Goal: Book appointment/travel/reservation

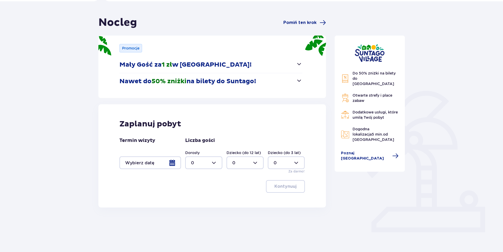
scroll to position [41, 0]
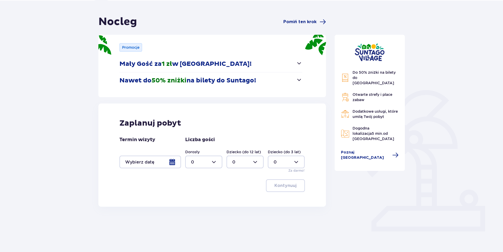
click at [171, 162] on div at bounding box center [150, 161] width 62 height 13
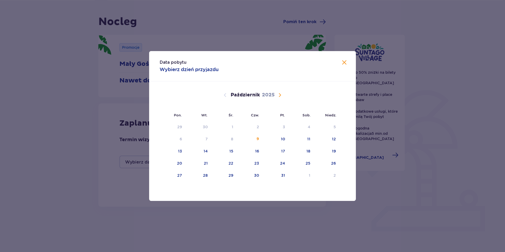
click at [280, 93] on span "Następny miesiąc" at bounding box center [280, 95] width 6 height 6
click at [308, 163] on div "27" at bounding box center [308, 162] width 5 height 5
click at [180, 174] on div "29" at bounding box center [179, 175] width 5 height 5
type input "27.12.25 - 29.12.25"
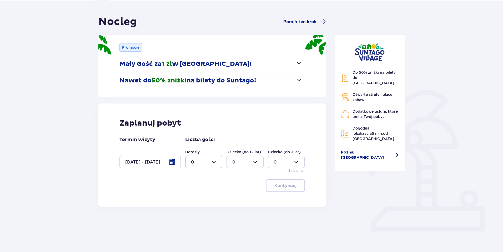
click at [213, 161] on div at bounding box center [203, 161] width 37 height 13
click at [196, 199] on div "2" at bounding box center [204, 200] width 26 height 6
type input "2"
click at [281, 184] on p "Kontynuuj" at bounding box center [285, 186] width 22 height 6
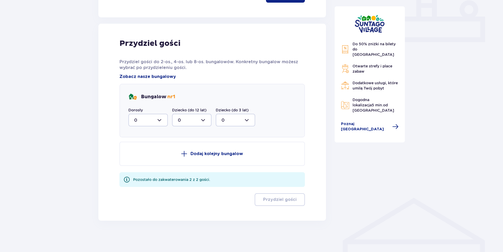
scroll to position [230, 0]
click at [159, 119] on div at bounding box center [147, 119] width 39 height 13
click at [141, 157] on div "2" at bounding box center [148, 158] width 28 height 6
type input "2"
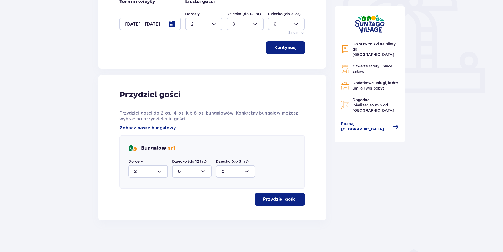
click at [280, 199] on p "Przydziel gości" at bounding box center [279, 199] width 33 height 6
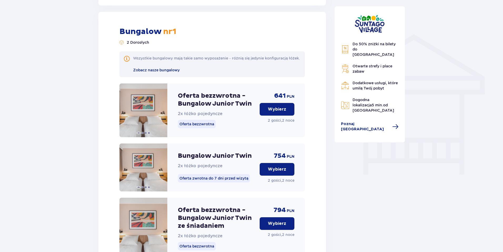
scroll to position [417, 0]
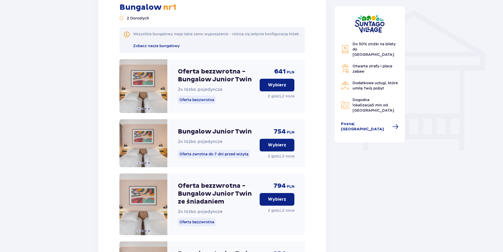
click at [277, 88] on p "Wybierz" at bounding box center [277, 85] width 18 height 6
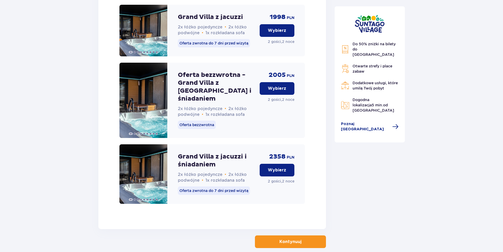
scroll to position [1331, 0]
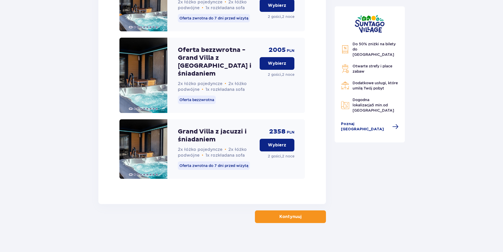
click at [289, 215] on p "Kontynuuj" at bounding box center [290, 217] width 22 height 6
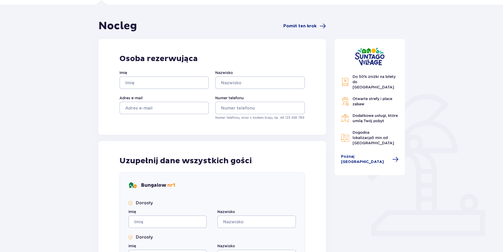
scroll to position [79, 0]
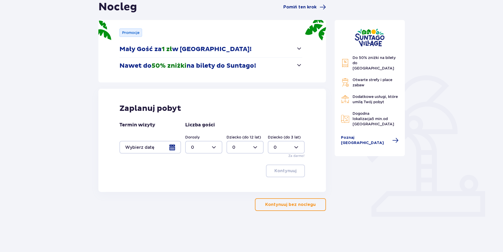
scroll to position [46, 0]
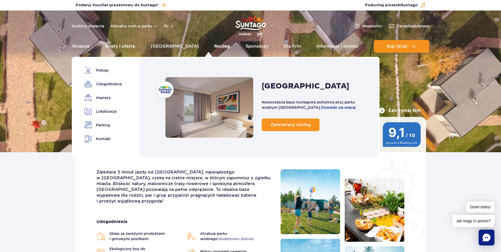
click at [214, 45] on link "Nocleg" at bounding box center [222, 46] width 16 height 13
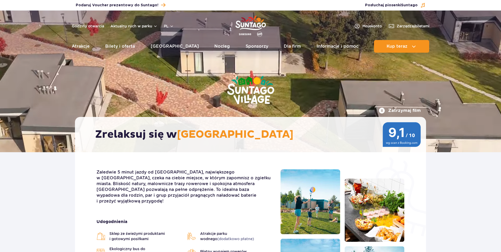
click at [214, 45] on link "Nocleg" at bounding box center [222, 46] width 16 height 13
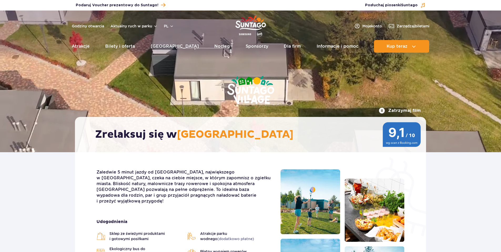
click at [214, 45] on link "Nocleg" at bounding box center [222, 46] width 16 height 13
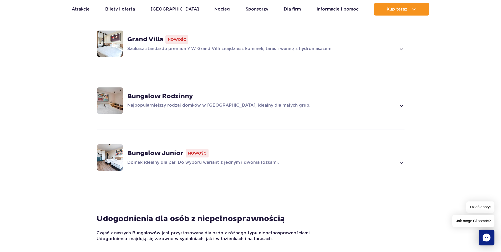
scroll to position [421, 0]
click at [108, 154] on img at bounding box center [110, 157] width 26 height 26
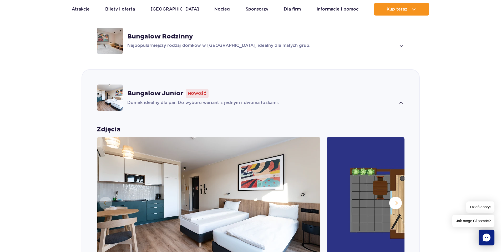
scroll to position [474, 0]
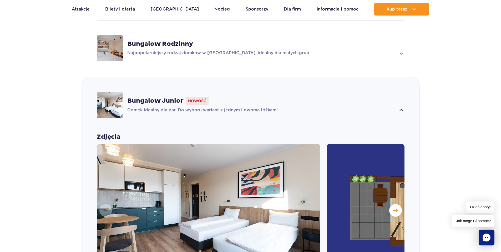
click at [190, 100] on span "Nowość" at bounding box center [197, 101] width 23 height 8
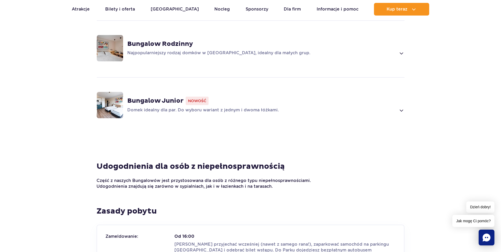
click at [392, 119] on div "Bungalow Junior Nowość Domek idealny dla par. Do wyboru wariant z jednym i dwom…" at bounding box center [250, 105] width 337 height 56
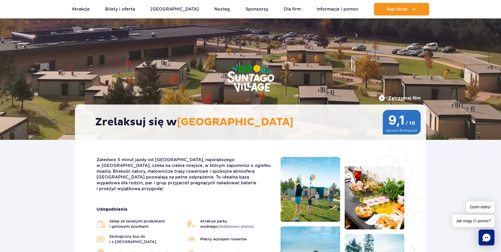
scroll to position [0, 0]
